Goal: Task Accomplishment & Management: Use online tool/utility

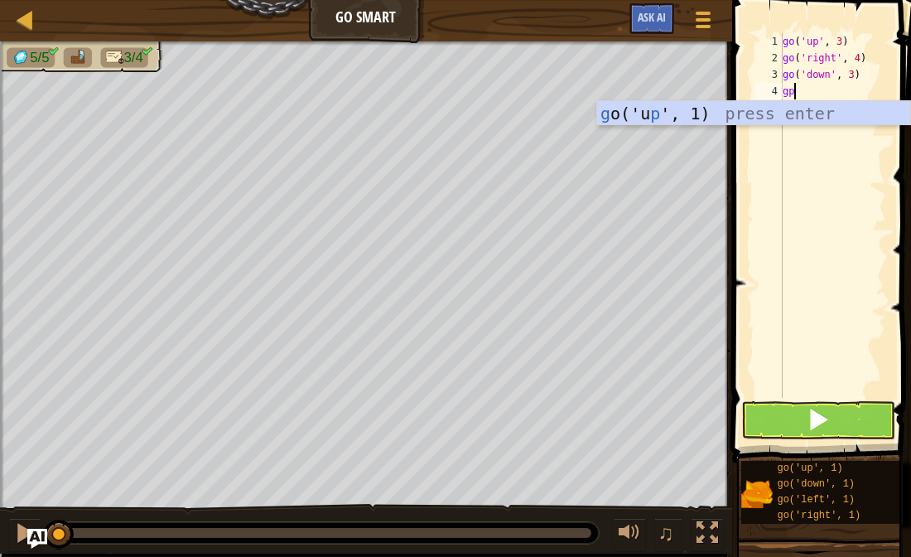
scroll to position [7, 0]
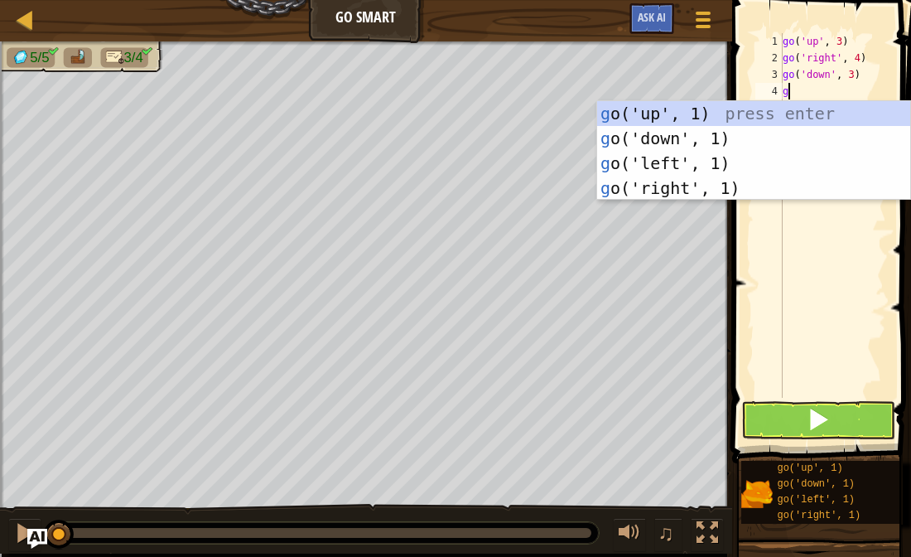
type textarea "go"
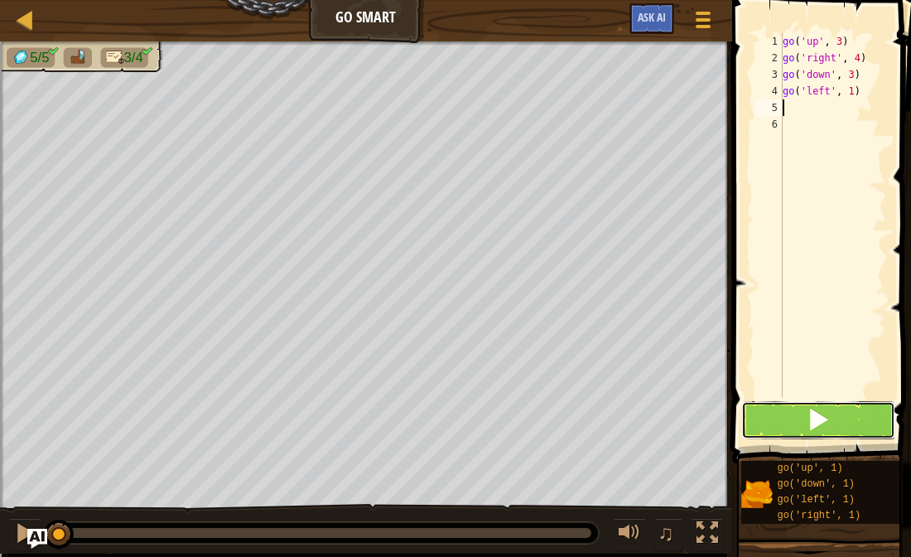
click at [818, 426] on span at bounding box center [818, 419] width 23 height 23
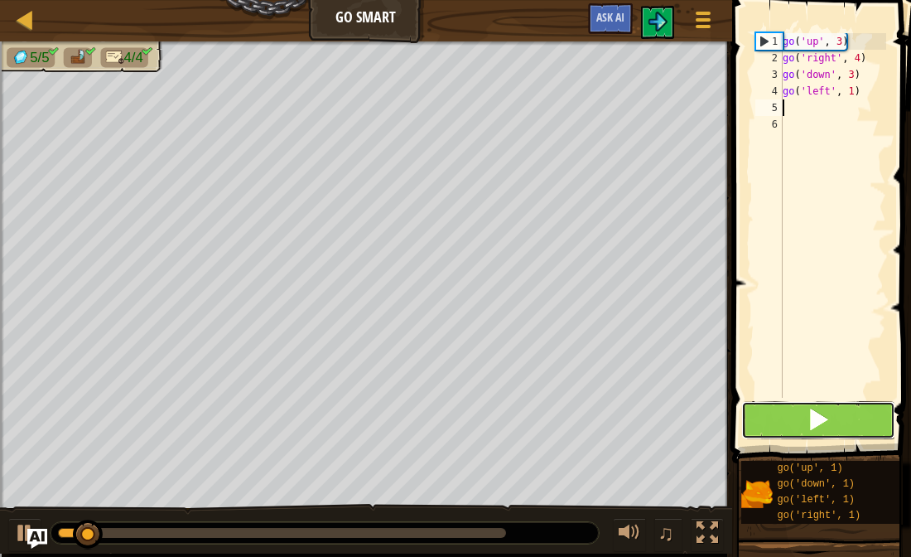
click at [810, 418] on span at bounding box center [818, 419] width 23 height 23
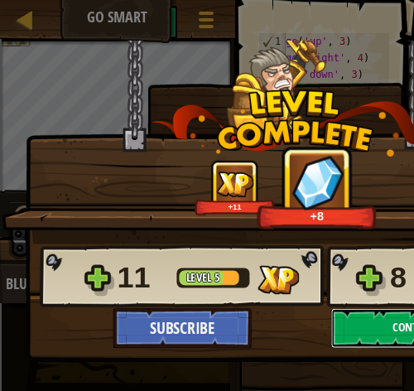
click at [368, 330] on button "Continue" at bounding box center [416, 328] width 171 height 40
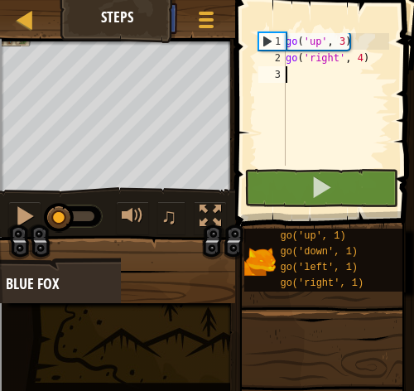
click at [128, 38] on div "Game Menu Ask AI" at bounding box center [175, 22] width 103 height 39
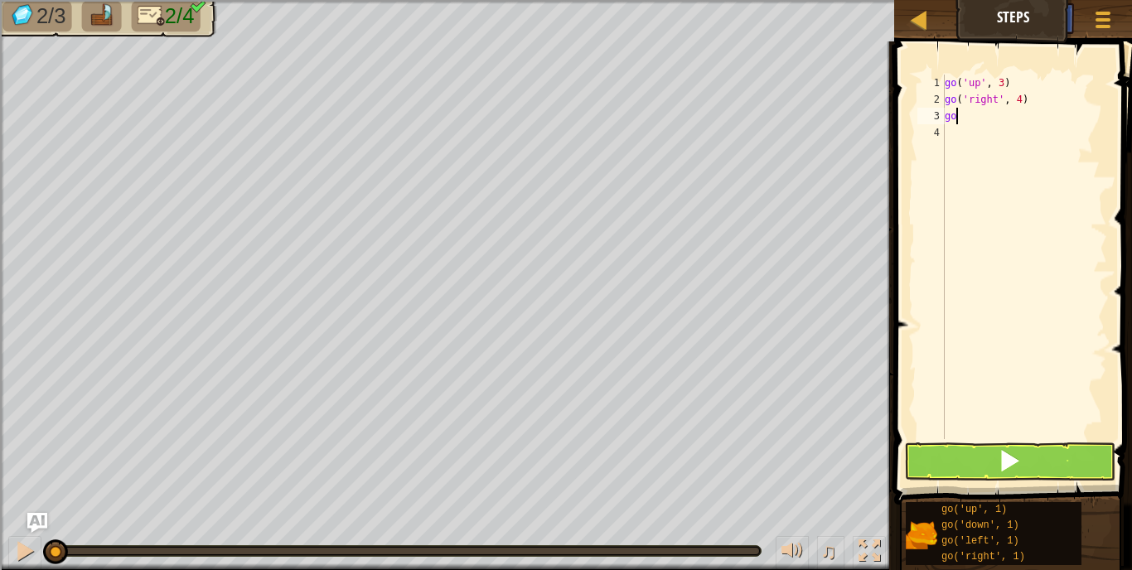
scroll to position [7, 1]
type textarea "g"
type textarea "go"
type textarea "go('down', 1)"
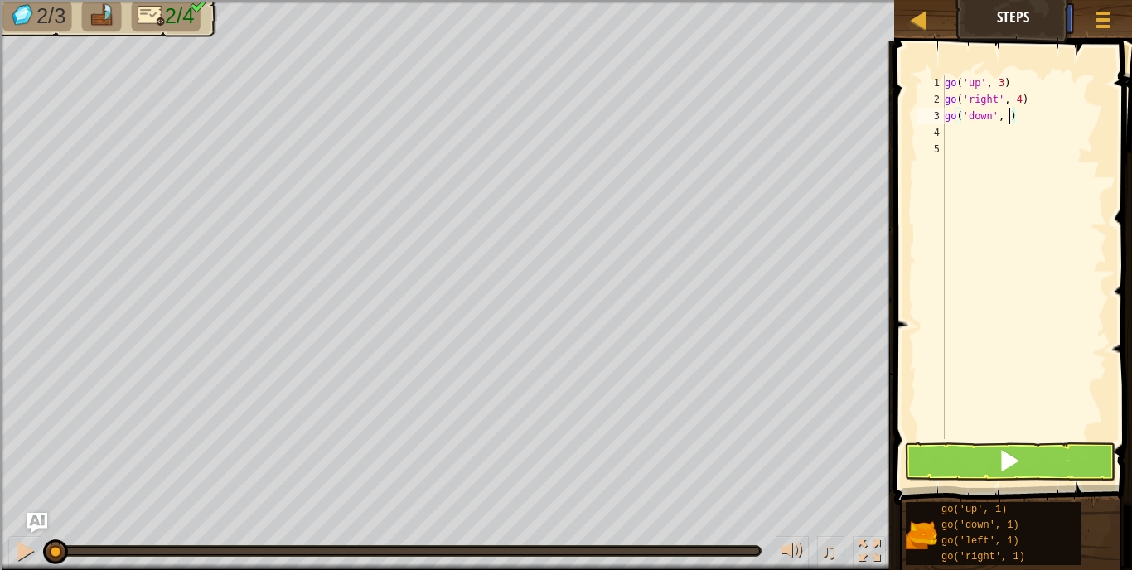
type textarea "go('down', 3)"
type textarea "go"
type textarea "go('left', 2)"
click at [910, 461] on button at bounding box center [1009, 461] width 211 height 38
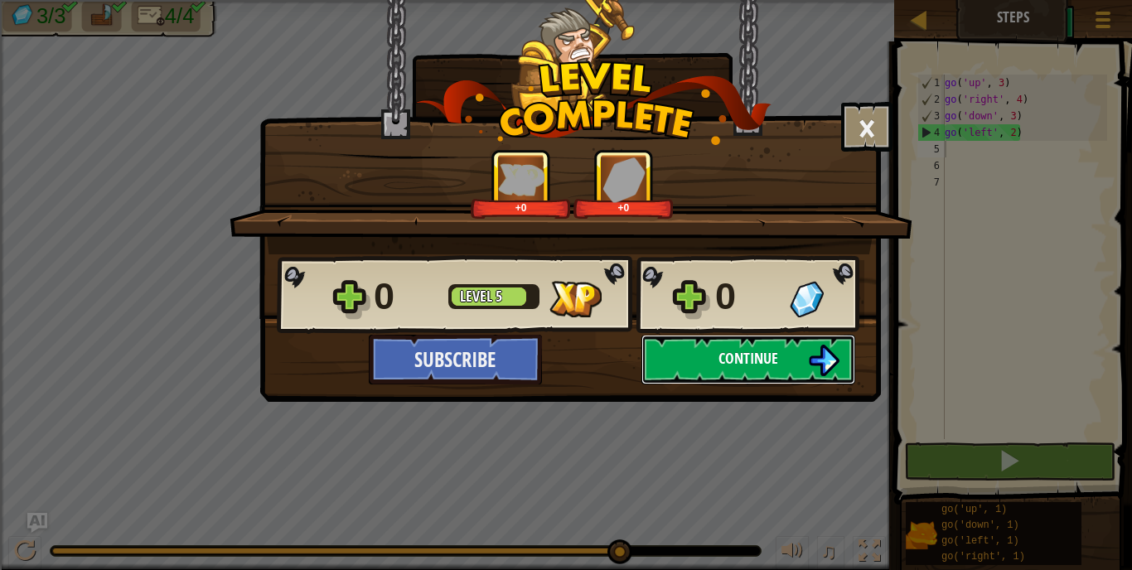
click at [709, 378] on button "Continue" at bounding box center [748, 360] width 214 height 50
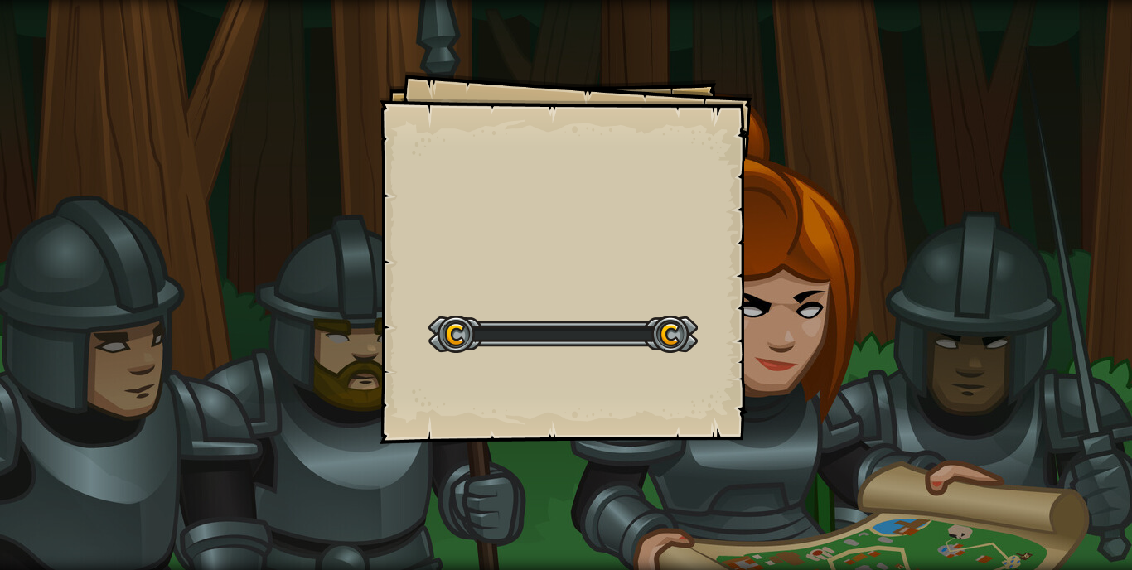
click at [752, 339] on div "Goals Start Level Error loading from server. Try refreshing the page. You'll ne…" at bounding box center [566, 285] width 1132 height 570
click at [910, 258] on div "Hiker Goals Start Level Error loading from server. Try refreshing the page. You…" at bounding box center [566, 285] width 1132 height 570
click at [910, 224] on div "Hiker Goals Start Level Error loading from server. Try refreshing the page. You…" at bounding box center [566, 285] width 1132 height 570
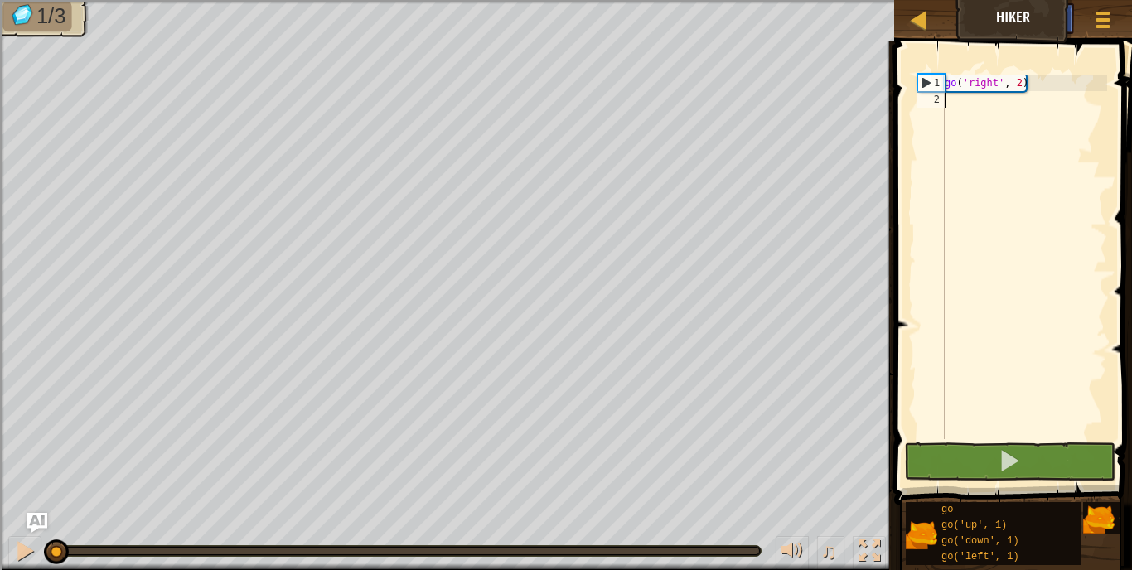
type textarea "go"
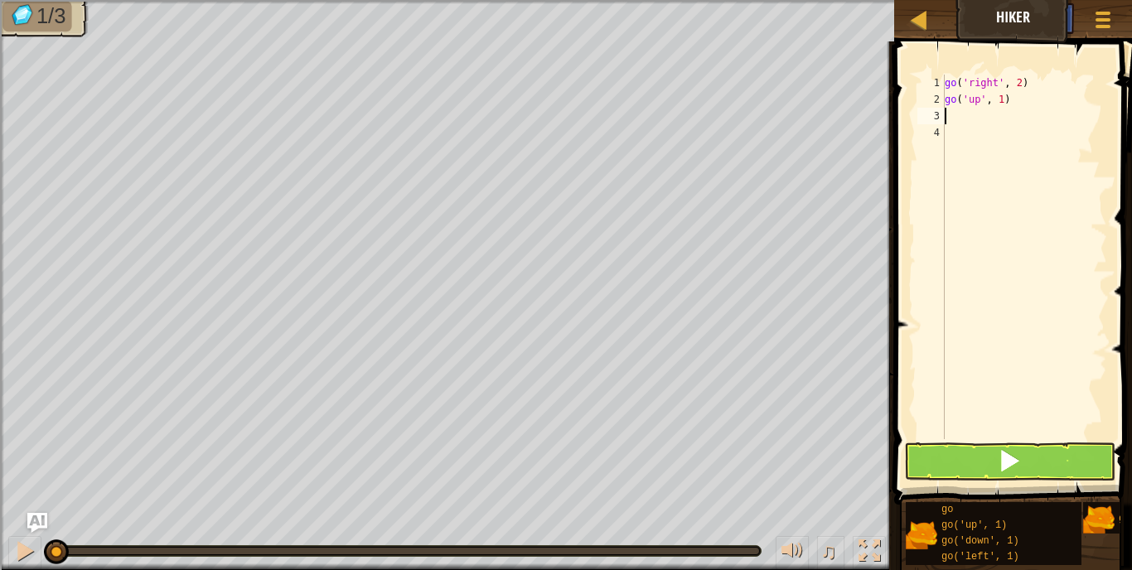
scroll to position [7, 0]
type textarea "go('up', 3)"
type textarea "go"
type textarea "go('right', 2)"
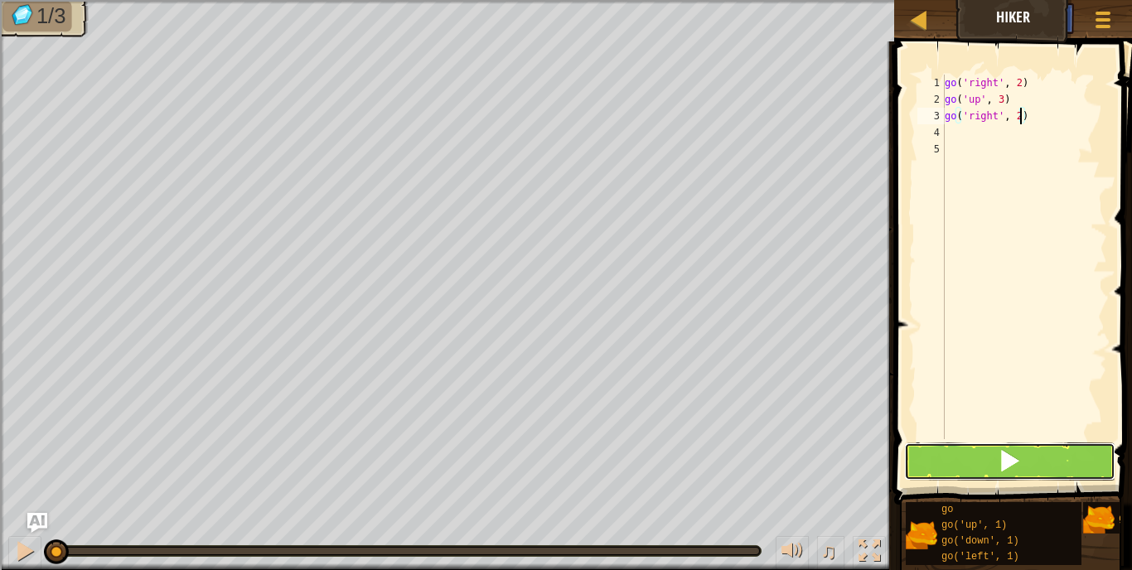
click at [910, 463] on button at bounding box center [1009, 461] width 211 height 38
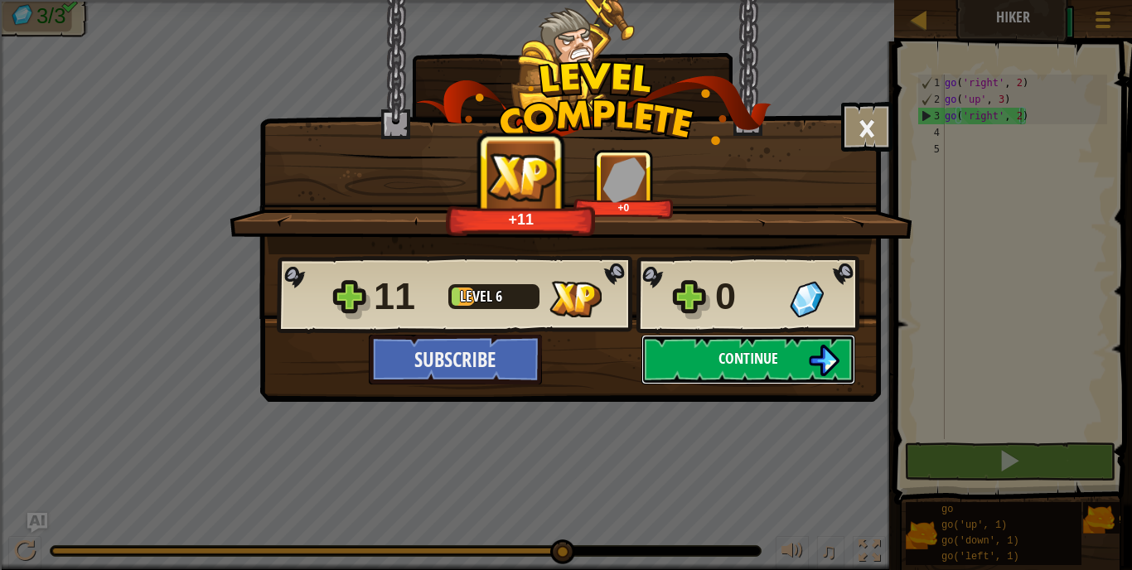
click at [816, 376] on button "Continue" at bounding box center [748, 360] width 214 height 50
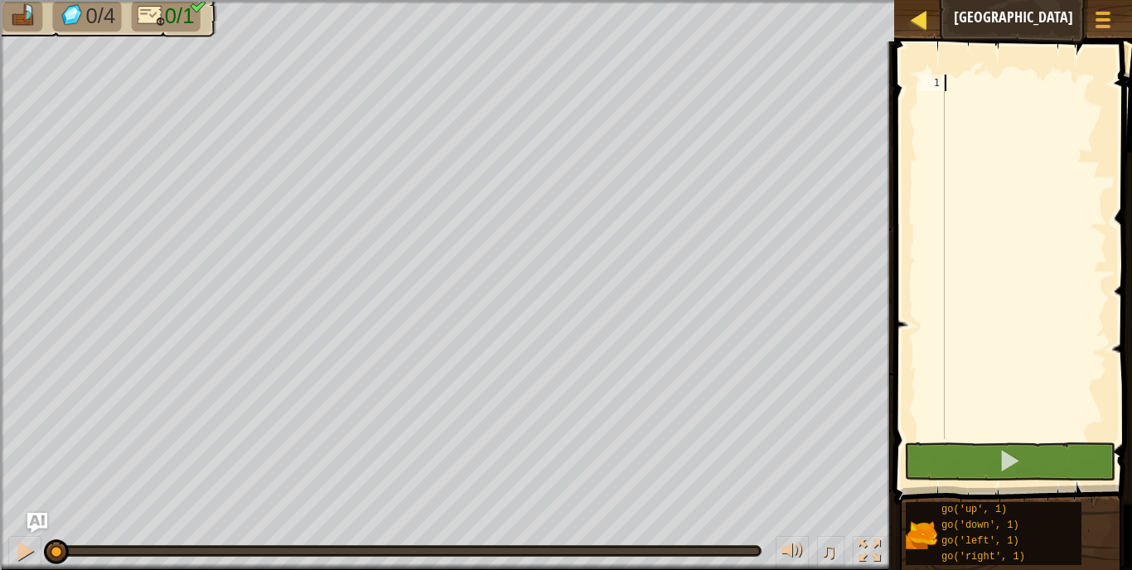
type textarea "b"
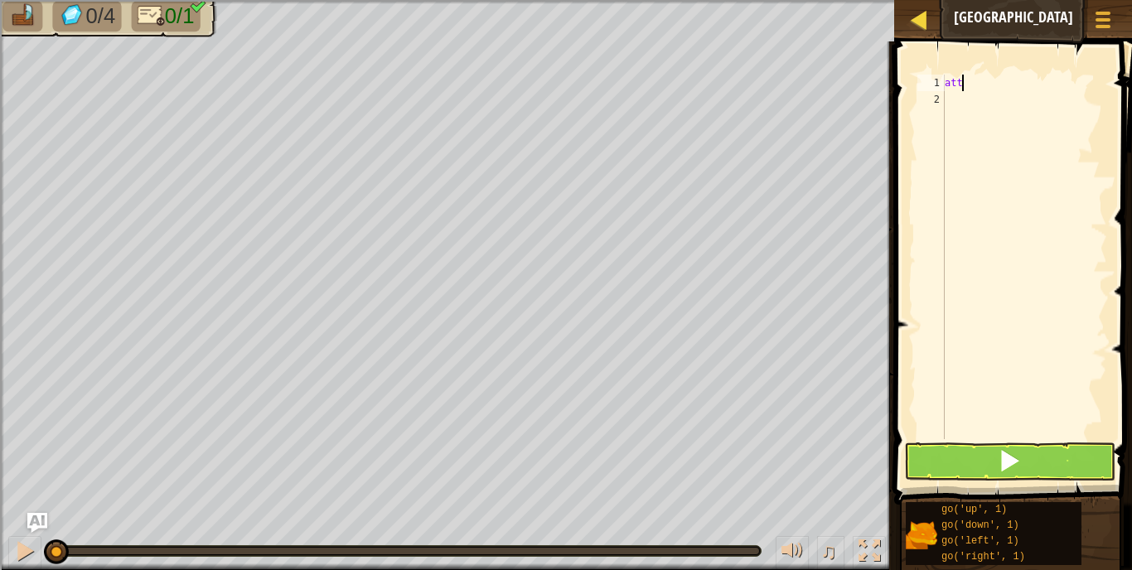
scroll to position [7, 1]
type textarea "a"
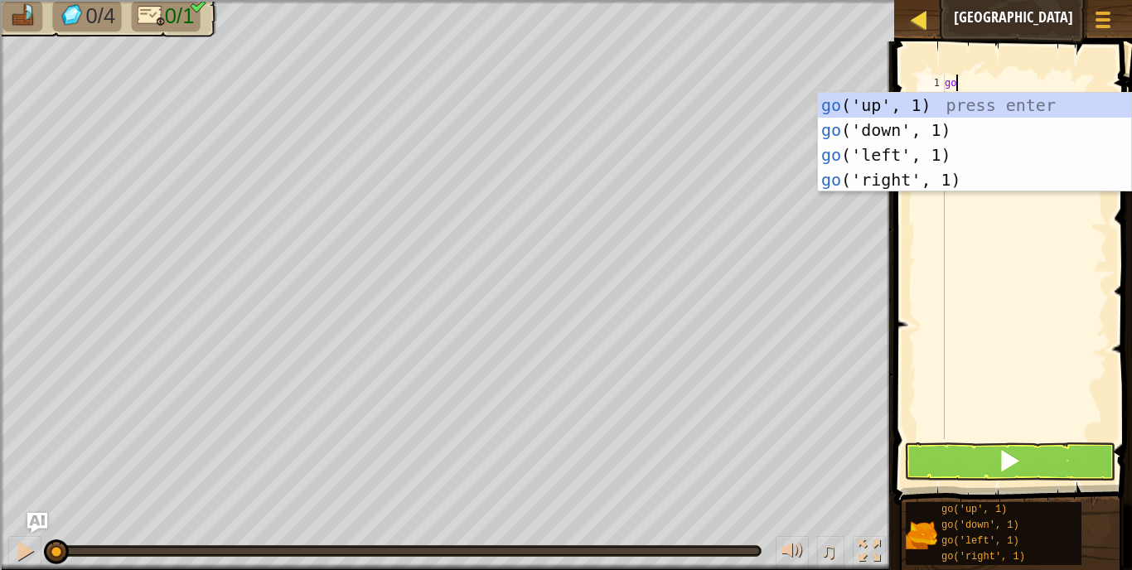
type textarea "g"
